Goal: Transaction & Acquisition: Book appointment/travel/reservation

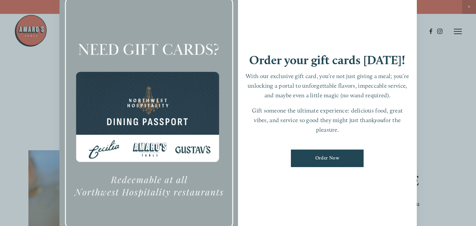
click at [443, 11] on div at bounding box center [238, 113] width 476 height 226
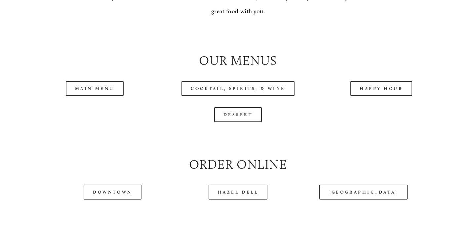
scroll to position [643, 0]
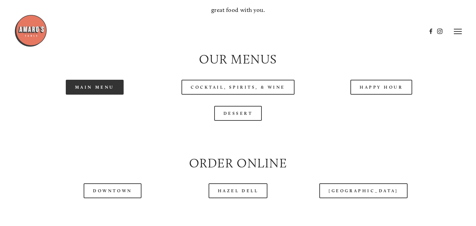
click at [102, 85] on link "Main Menu" at bounding box center [95, 87] width 58 height 15
click at [111, 86] on link "Main Menu" at bounding box center [95, 87] width 58 height 15
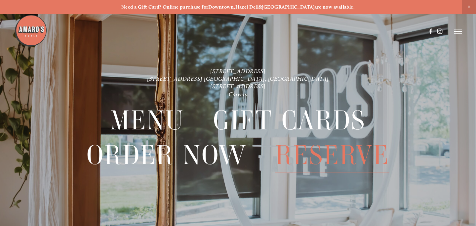
click at [308, 157] on span "Reserve" at bounding box center [332, 155] width 114 height 34
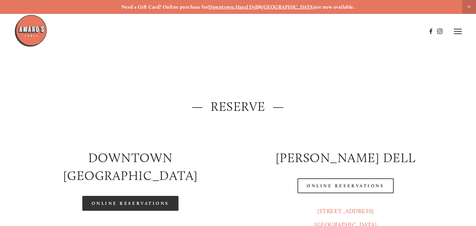
click at [135, 196] on link "Online Reservations" at bounding box center [130, 203] width 96 height 15
